Goal: Transaction & Acquisition: Obtain resource

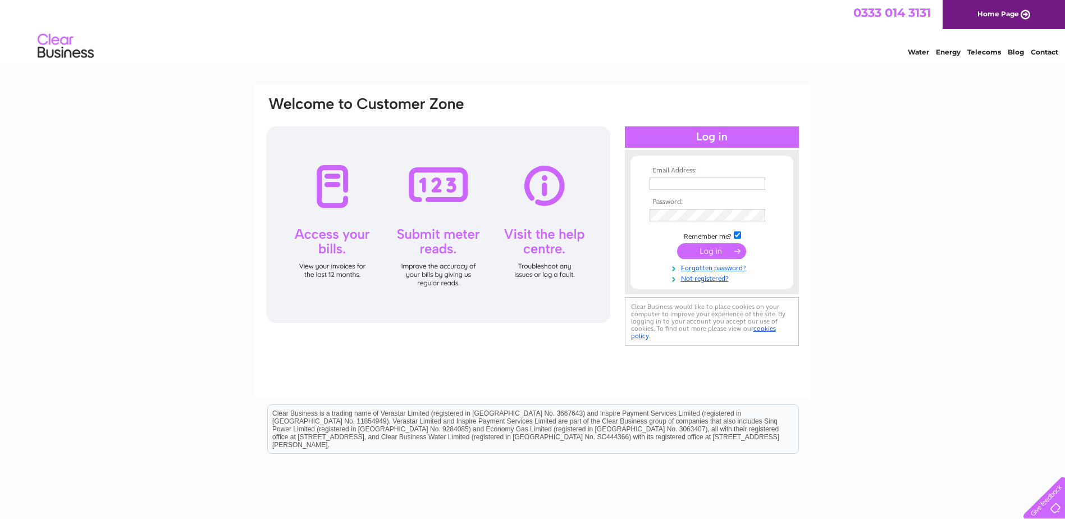
type input "torrancetaxis@hotmail.com"
click at [715, 250] on input "submit" at bounding box center [711, 251] width 69 height 16
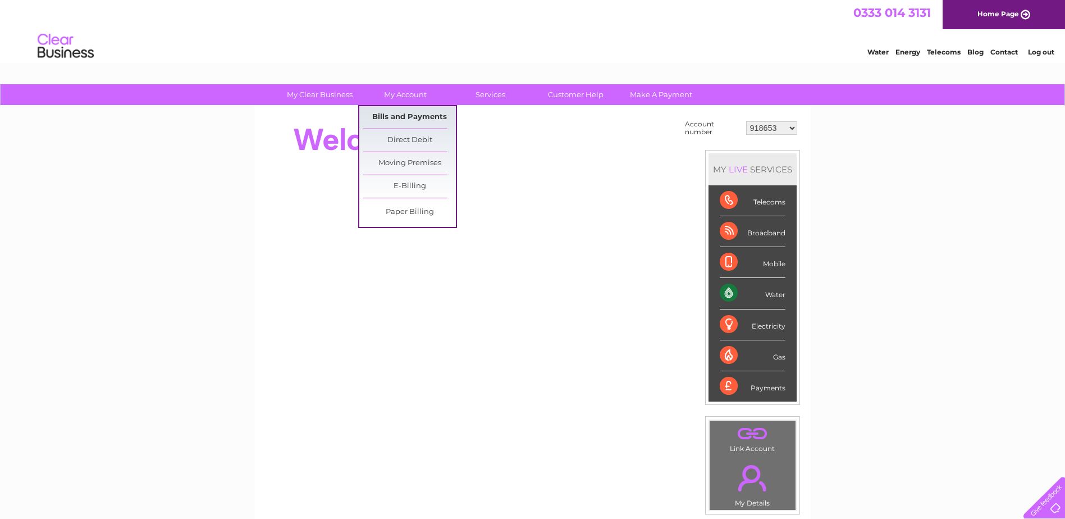
click at [409, 118] on link "Bills and Payments" at bounding box center [409, 117] width 93 height 22
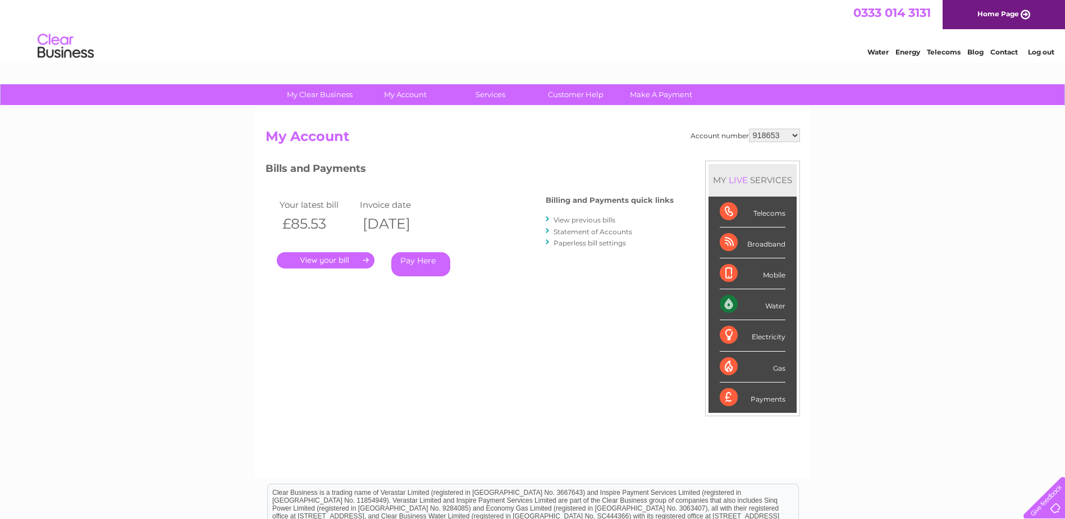
click at [323, 255] on link "." at bounding box center [326, 260] width 98 height 16
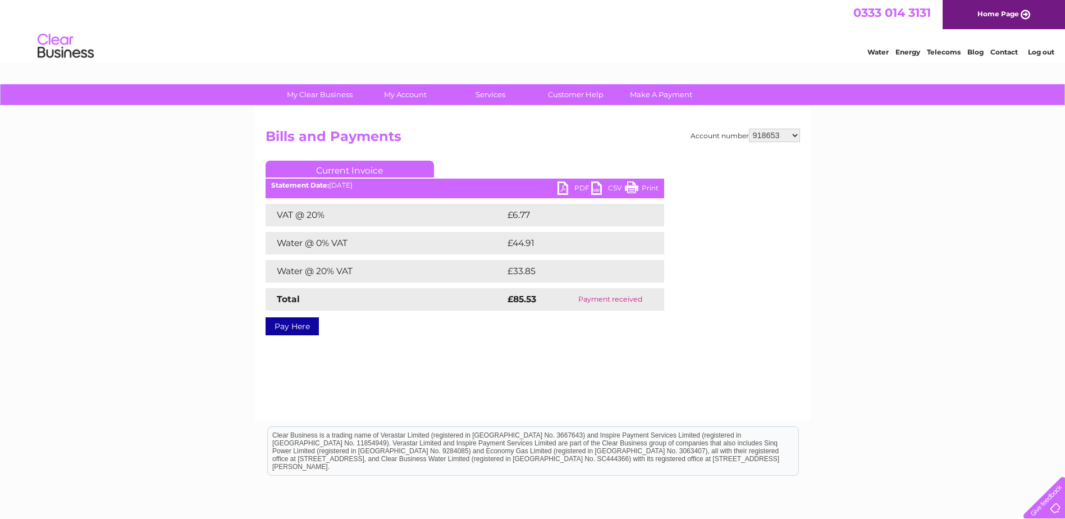
click at [564, 185] on link "PDF" at bounding box center [575, 189] width 34 height 16
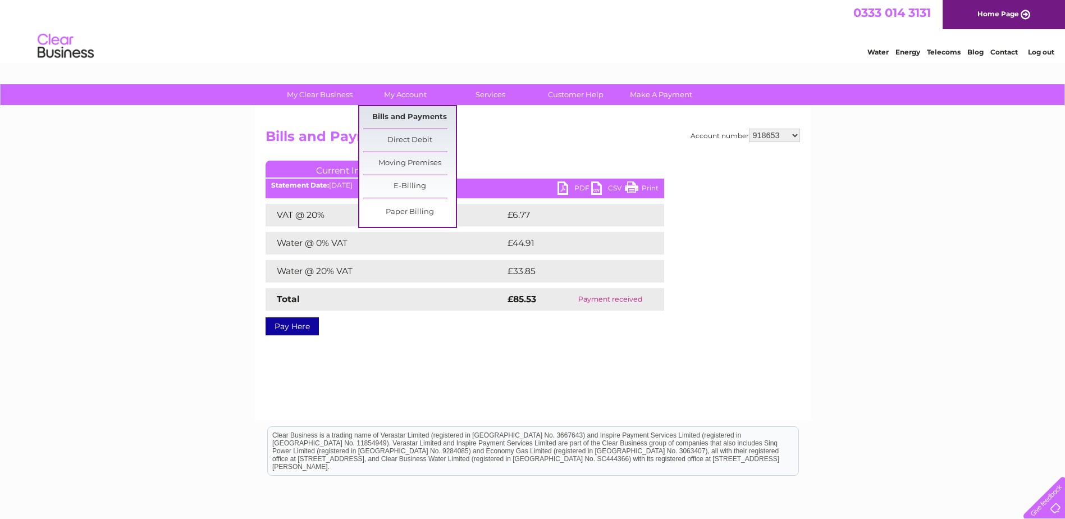
click at [395, 117] on link "Bills and Payments" at bounding box center [409, 117] width 93 height 22
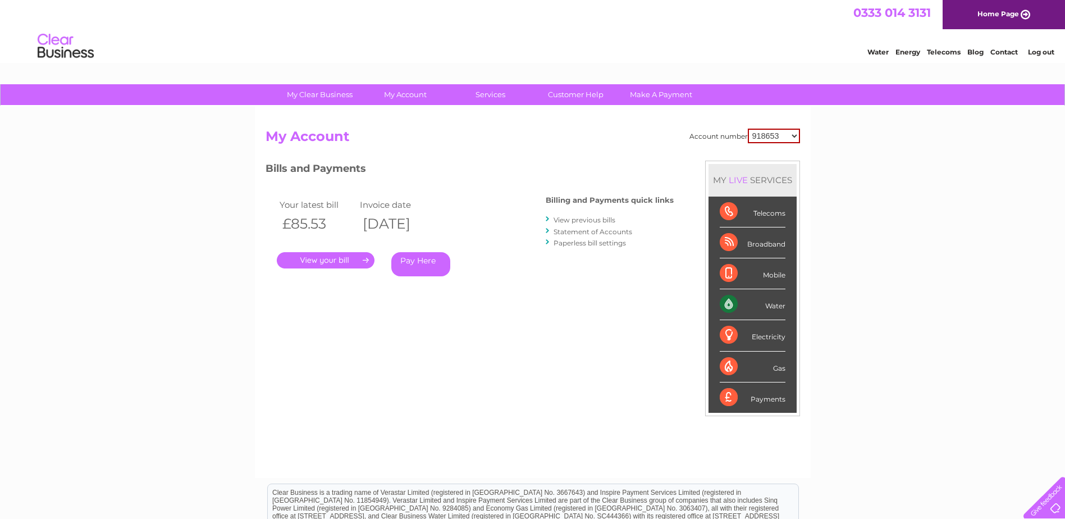
click at [767, 135] on select "918653 30277963" at bounding box center [774, 136] width 52 height 15
select select "30277963"
click at [748, 129] on select "918653 30277963" at bounding box center [774, 136] width 52 height 15
click at [334, 257] on link "." at bounding box center [326, 260] width 98 height 16
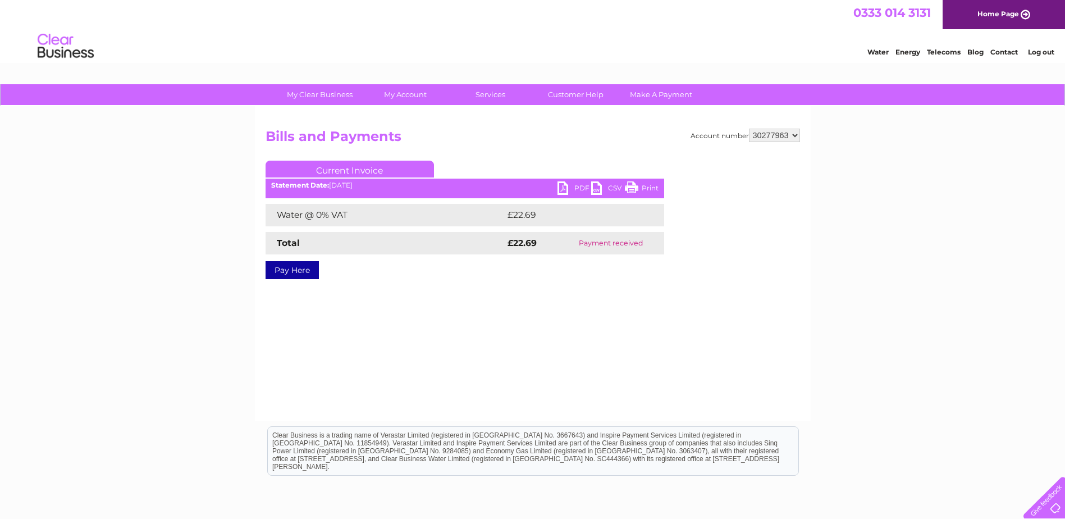
click at [561, 189] on link "PDF" at bounding box center [575, 189] width 34 height 16
click at [1043, 52] on link "Log out" at bounding box center [1041, 52] width 26 height 8
